Goal: Communication & Community: Answer question/provide support

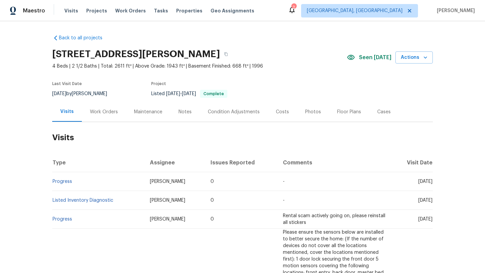
click at [106, 113] on div "Work Orders" at bounding box center [104, 112] width 28 height 7
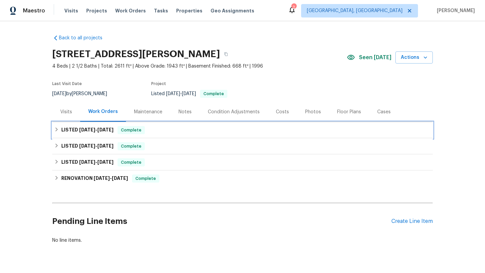
click at [56, 132] on div "LISTED [DATE] - [DATE] Complete" at bounding box center [242, 130] width 376 height 8
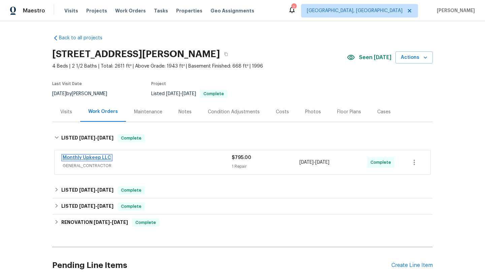
click at [87, 157] on link "Monthly Upkeep LLC" at bounding box center [87, 157] width 48 height 5
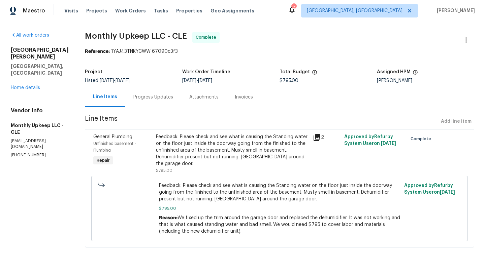
click at [145, 98] on div "Progress Updates" at bounding box center [153, 97] width 40 height 7
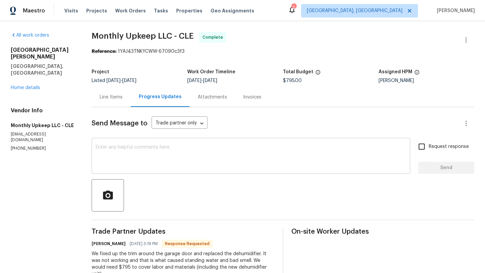
click at [159, 148] on textarea at bounding box center [251, 157] width 310 height 24
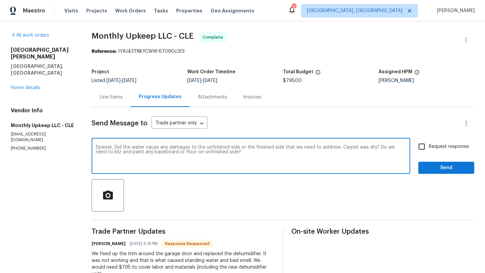
type textarea "Spensir, Did the water cause any damages to the unfinished side or the finished…"
click at [425, 147] on input "Request response" at bounding box center [421, 147] width 14 height 14
checkbox input "true"
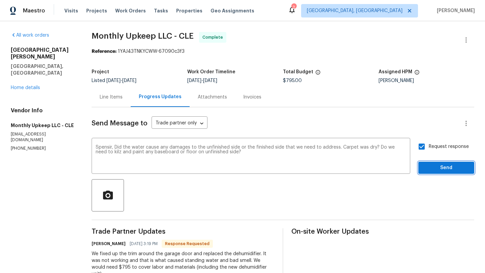
click at [426, 164] on span "Send" at bounding box center [445, 168] width 45 height 8
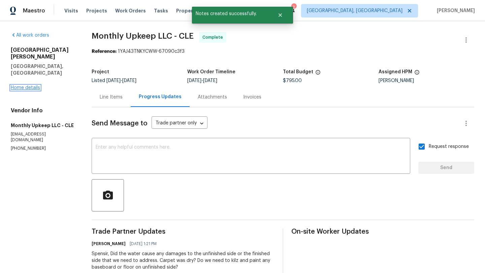
click at [20, 85] on link "Home details" at bounding box center [25, 87] width 29 height 5
